Goal: Transaction & Acquisition: Book appointment/travel/reservation

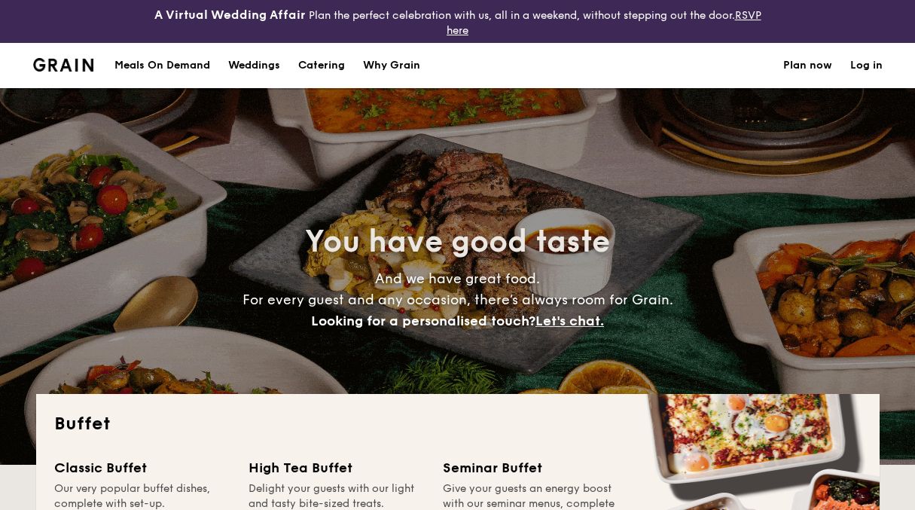
select select
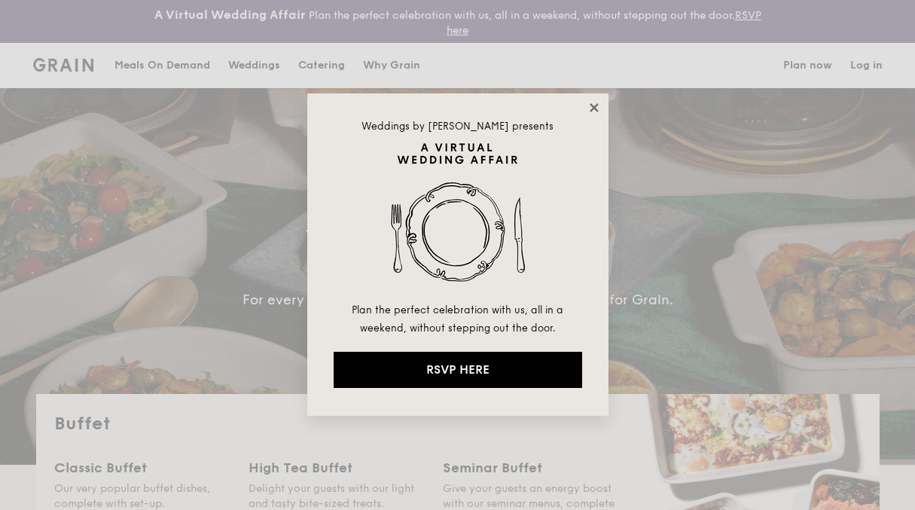
click at [598, 108] on icon at bounding box center [594, 108] width 14 height 14
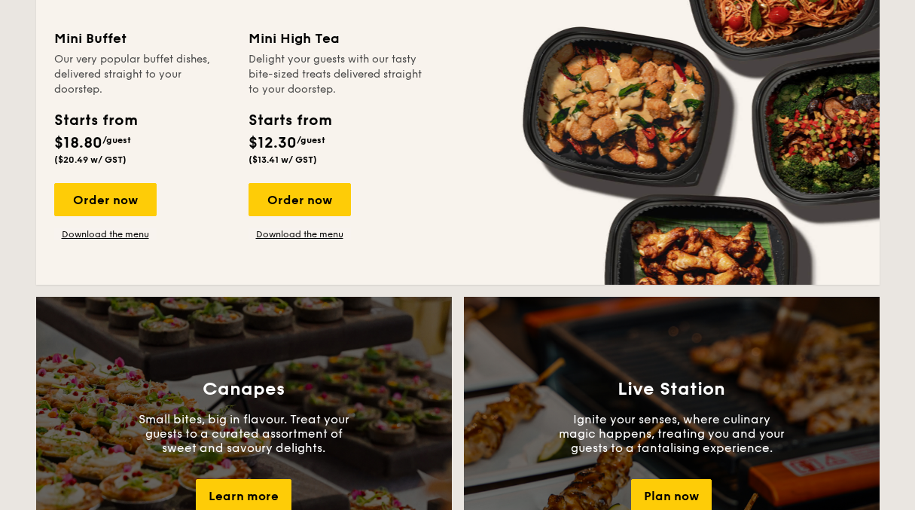
scroll to position [1110, 0]
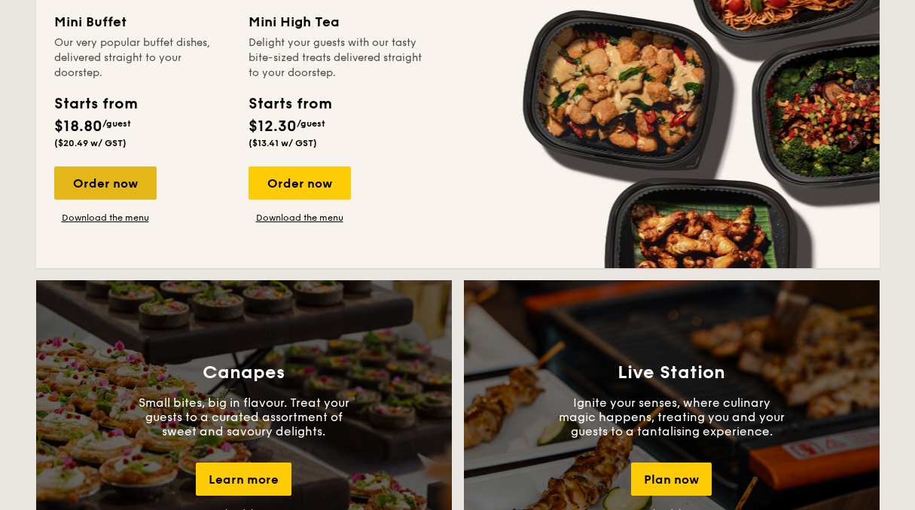
click at [102, 197] on div "Order now" at bounding box center [105, 182] width 102 height 33
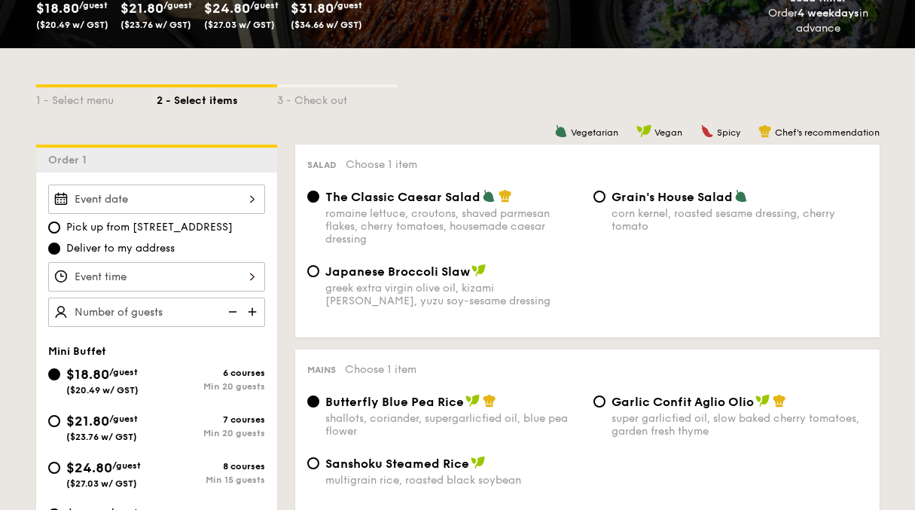
scroll to position [401, 0]
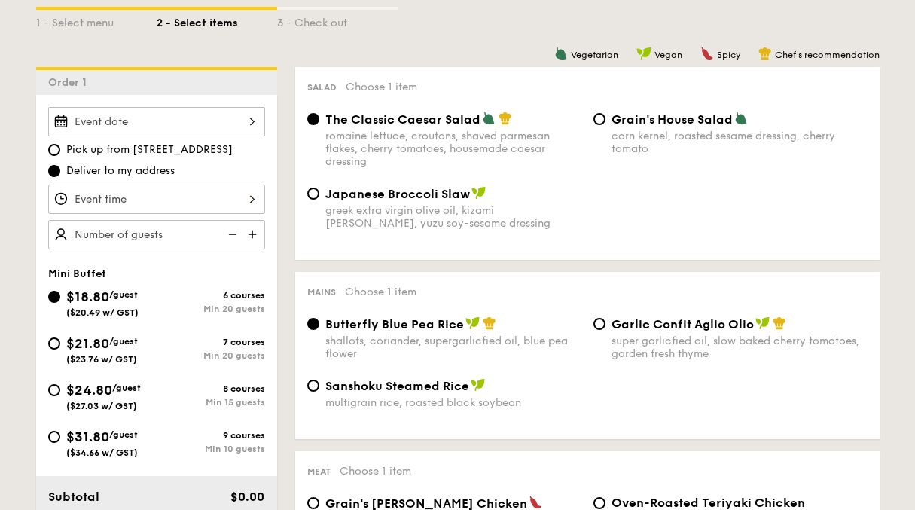
click at [184, 123] on div at bounding box center [156, 121] width 217 height 29
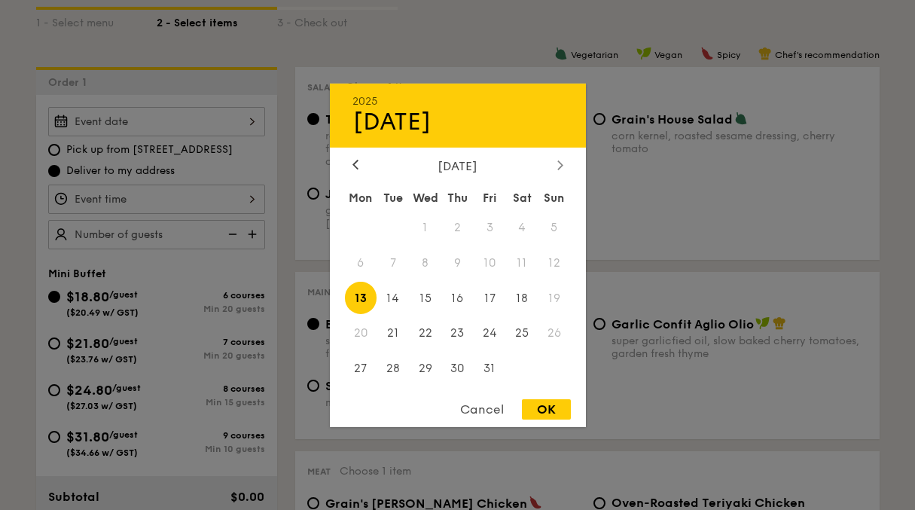
click at [558, 163] on icon at bounding box center [560, 165] width 6 height 10
click at [485, 329] on span "21" at bounding box center [490, 333] width 32 height 32
click at [553, 335] on span "23" at bounding box center [554, 333] width 32 height 32
click at [359, 368] on span "24" at bounding box center [361, 368] width 32 height 32
click at [553, 414] on div "OK" at bounding box center [546, 409] width 49 height 20
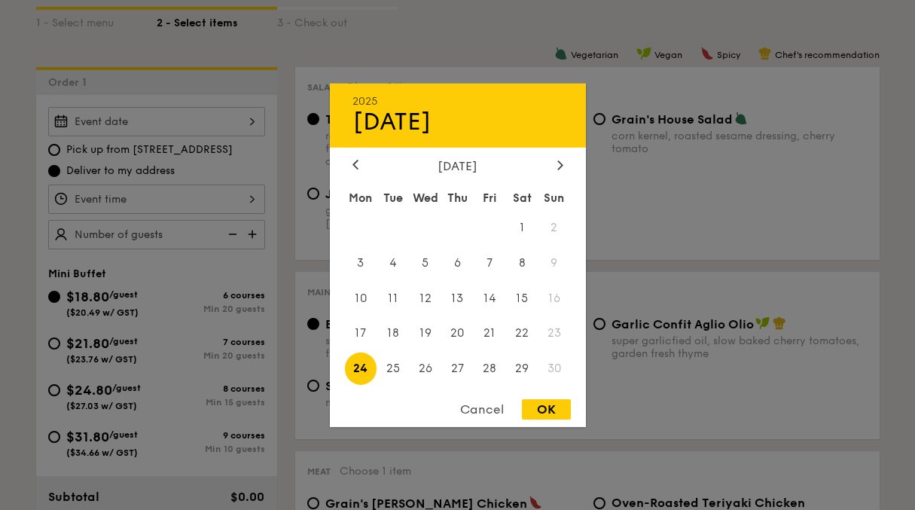
type input "[DATE]"
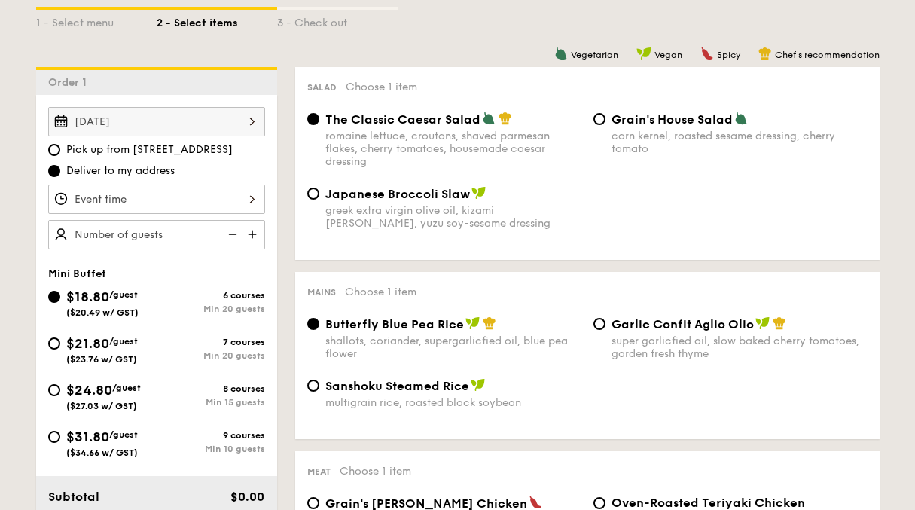
click at [194, 120] on div "[DATE]" at bounding box center [156, 121] width 217 height 29
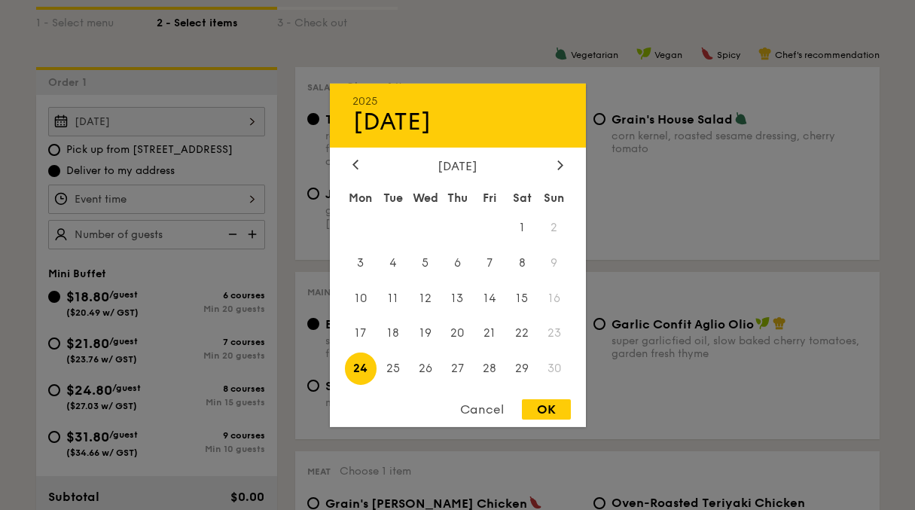
click at [554, 174] on div "[DATE] Mon Tue Wed Thu Fri Sat Sun 1 2 3 4 5 6 7 8 9 10 11 12 13 14 15 16 17 18…" at bounding box center [458, 272] width 256 height 229
click at [560, 166] on icon at bounding box center [559, 164] width 5 height 9
click at [363, 328] on span "22" at bounding box center [361, 333] width 32 height 32
click at [367, 342] on span "22" at bounding box center [361, 333] width 32 height 32
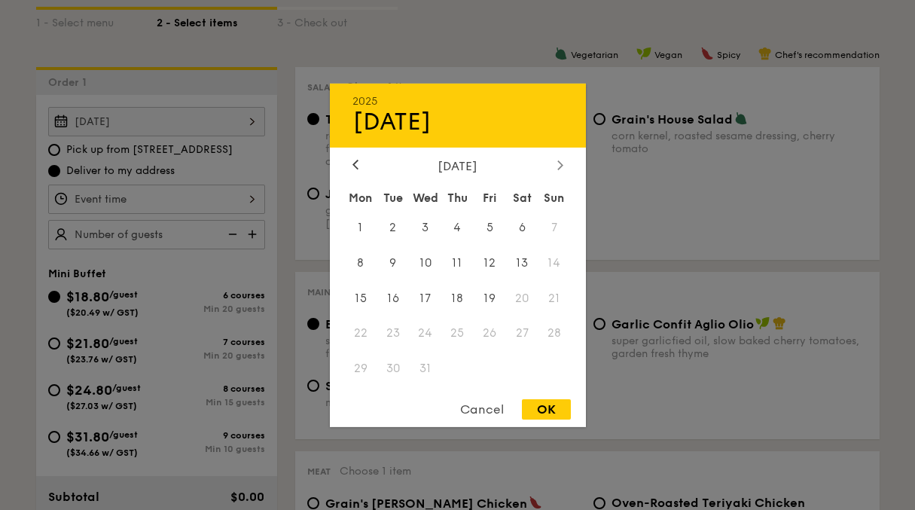
click at [557, 165] on icon at bounding box center [560, 165] width 6 height 10
click at [346, 157] on div "2025 Nov [DATE] Tue Wed Thu Fri Sat Sun 1 2 3 4 5 6 7 8 9 10 11 12 13 14 15 16 …" at bounding box center [458, 254] width 256 height 343
click at [355, 166] on icon at bounding box center [355, 164] width 5 height 9
click at [356, 365] on span "29" at bounding box center [361, 368] width 32 height 32
click at [655, 285] on div at bounding box center [457, 255] width 915 height 510
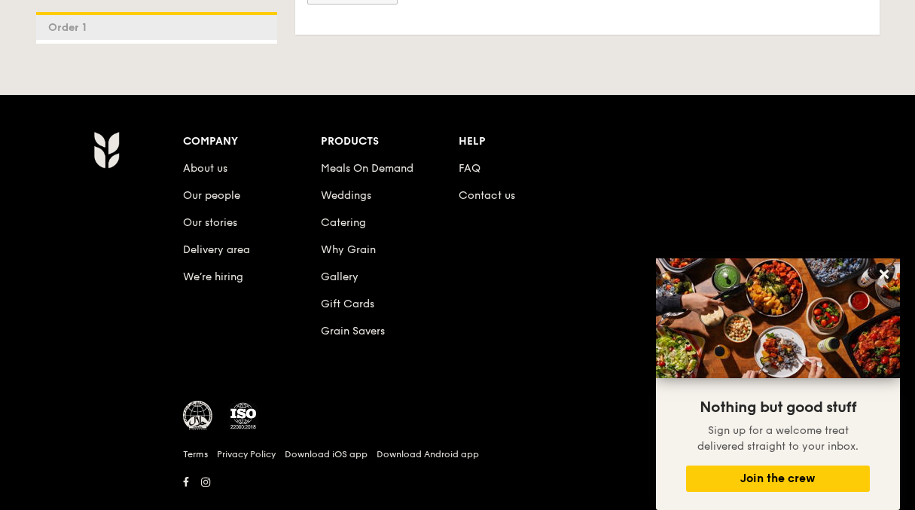
scroll to position [3383, 0]
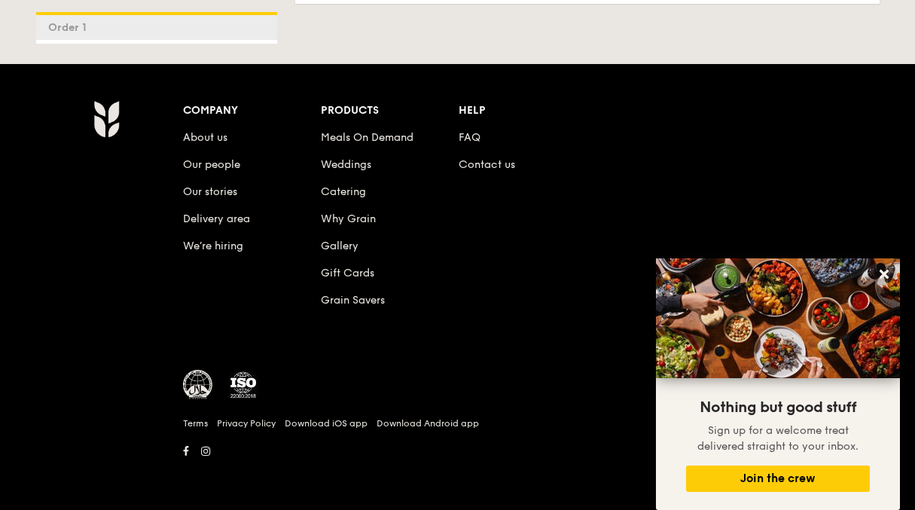
click at [495, 172] on li "Contact us" at bounding box center [528, 161] width 138 height 27
click at [494, 165] on link "Contact us" at bounding box center [487, 164] width 56 height 13
